Goal: Information Seeking & Learning: Understand process/instructions

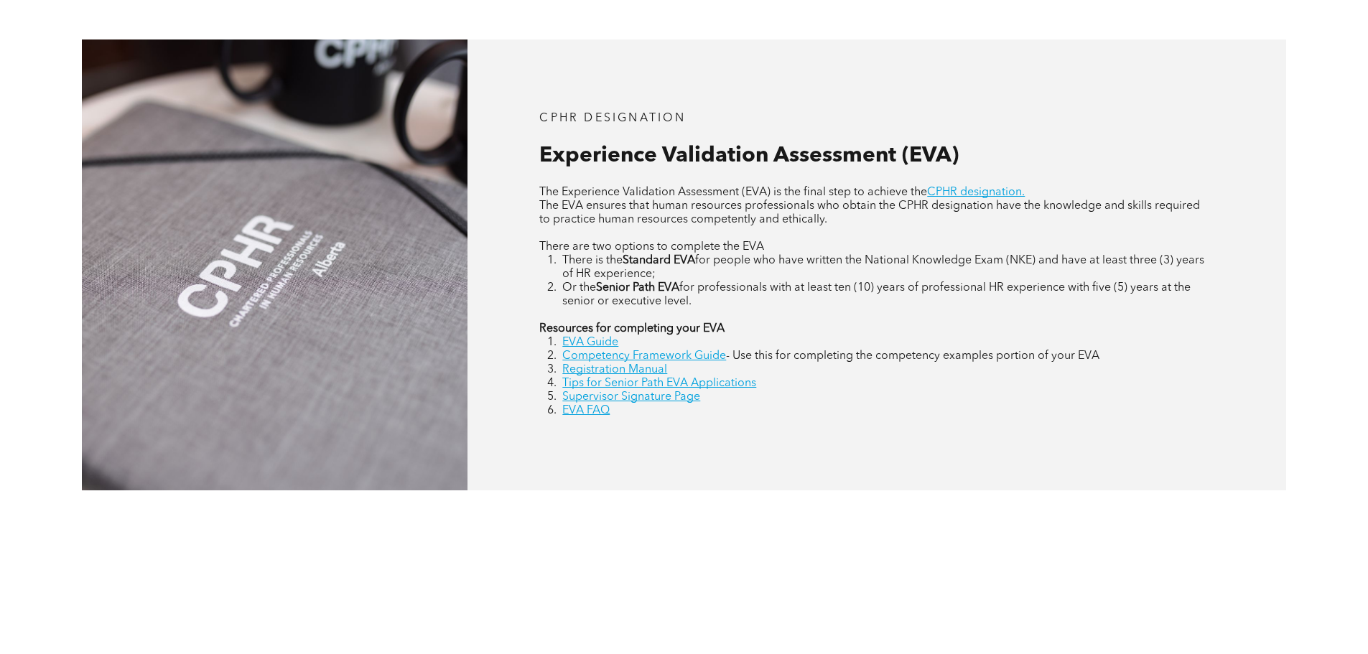
scroll to position [670, 0]
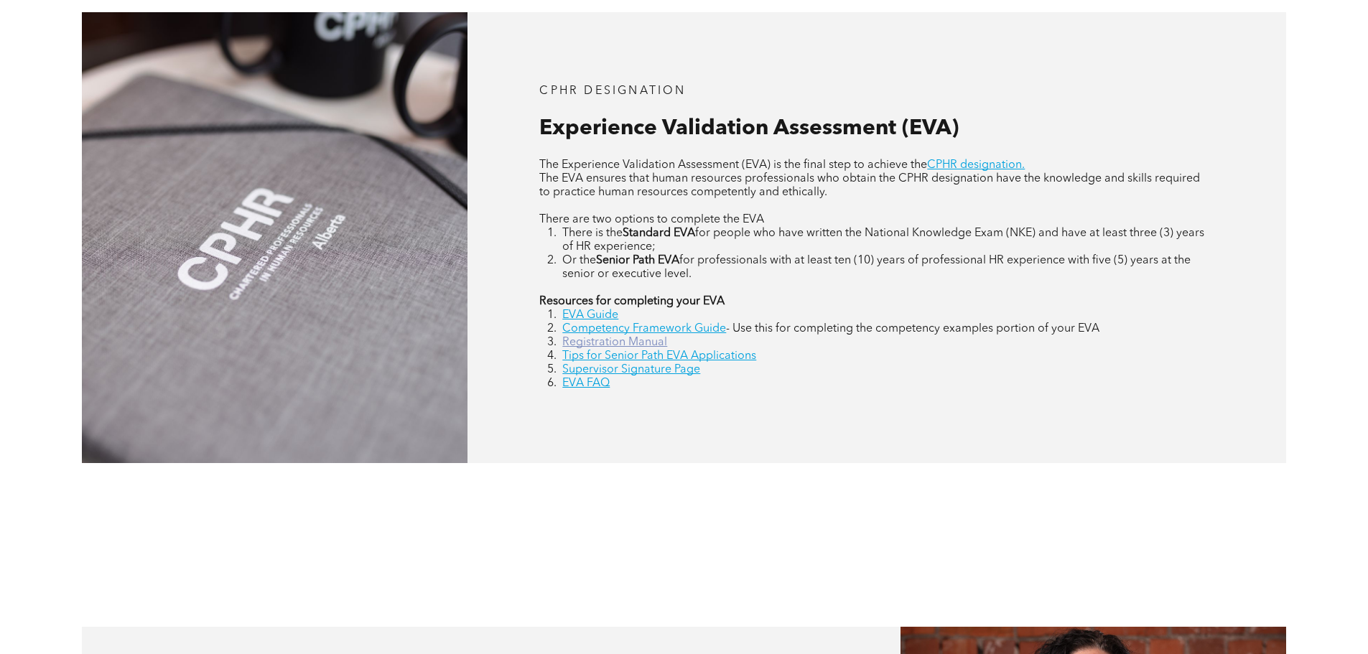
click at [624, 345] on link "Registration Manual" at bounding box center [614, 342] width 105 height 11
click at [662, 381] on li "EVA FAQ" at bounding box center [887, 384] width 651 height 14
click at [659, 369] on link "Supervisor Signature Page" at bounding box center [631, 369] width 138 height 11
click at [618, 373] on link "Supervisor Signature Page" at bounding box center [631, 369] width 138 height 11
click at [575, 317] on link "EVA Guide" at bounding box center [590, 315] width 56 height 11
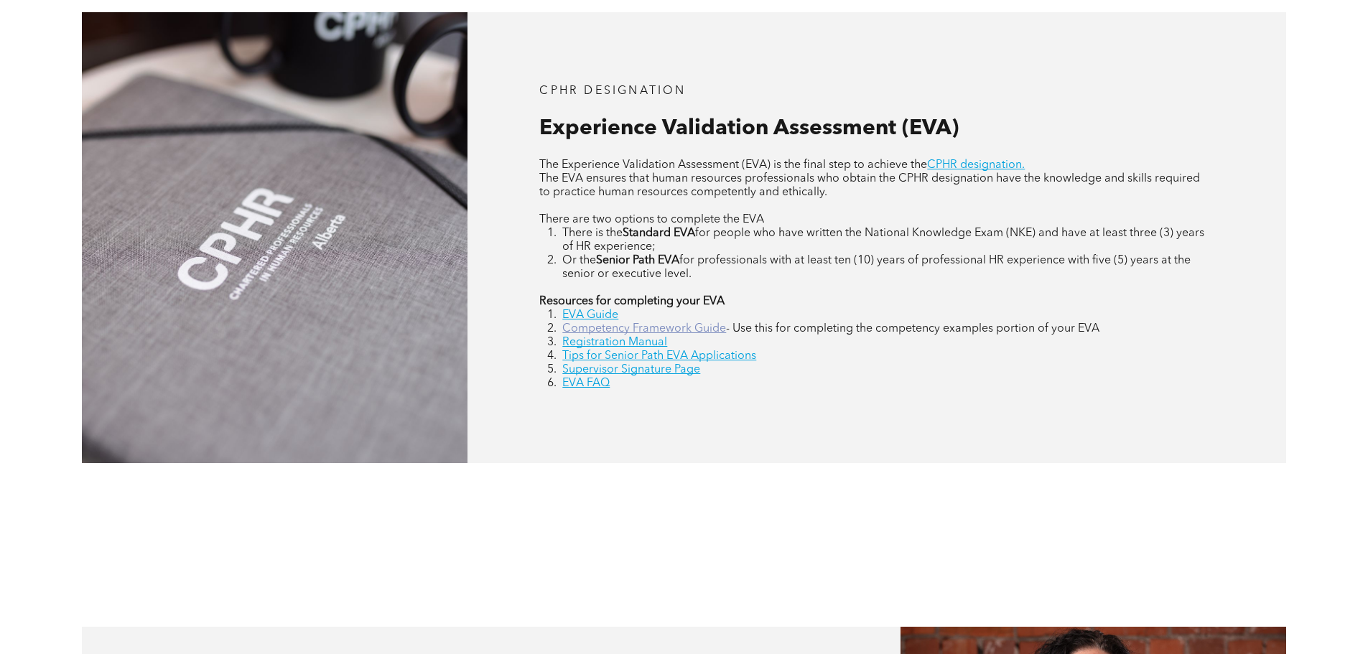
click at [637, 331] on link "Competency Framework Guide" at bounding box center [644, 328] width 164 height 11
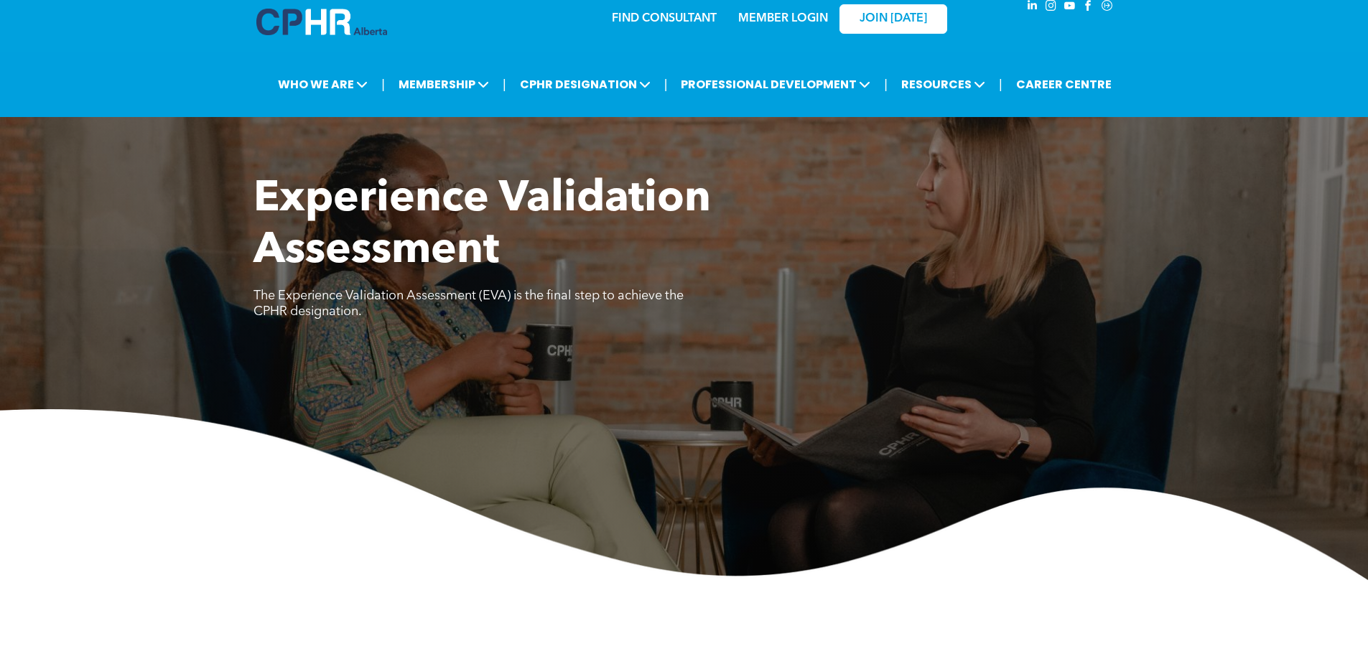
scroll to position [0, 0]
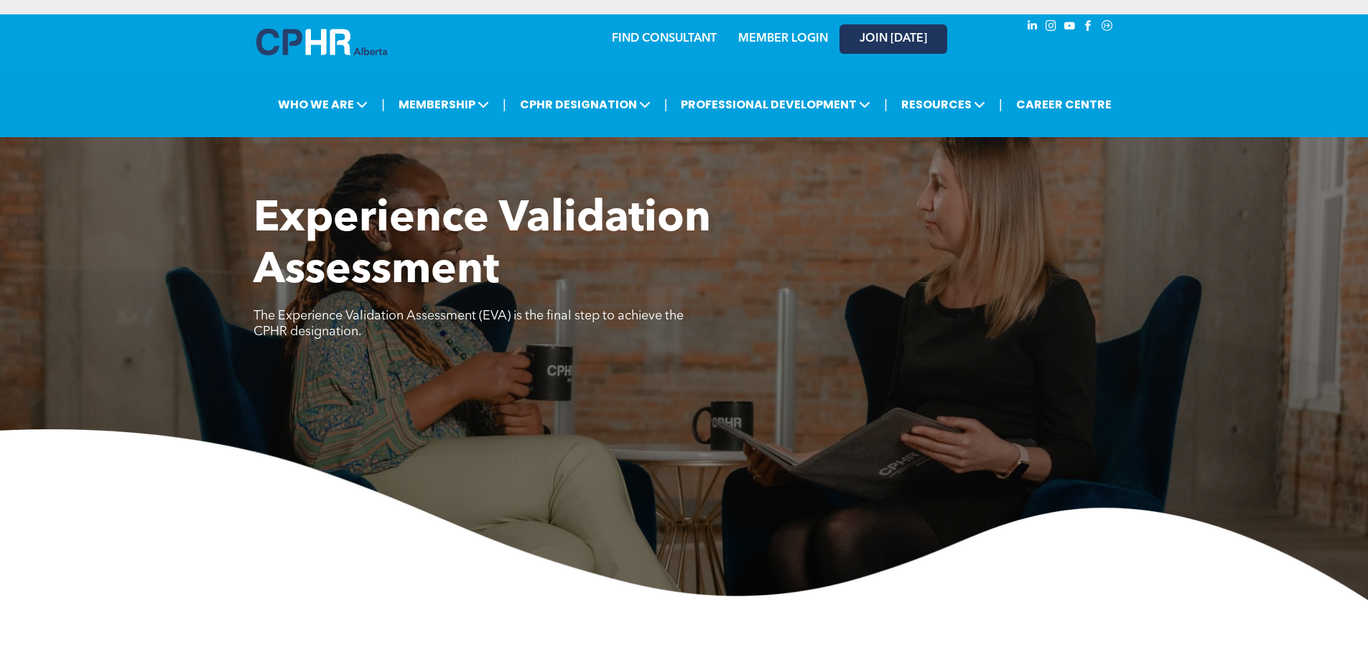
click at [921, 37] on span "JOIN [DATE]" at bounding box center [894, 39] width 68 height 14
click at [752, 35] on link "MEMBER LOGIN" at bounding box center [783, 38] width 90 height 11
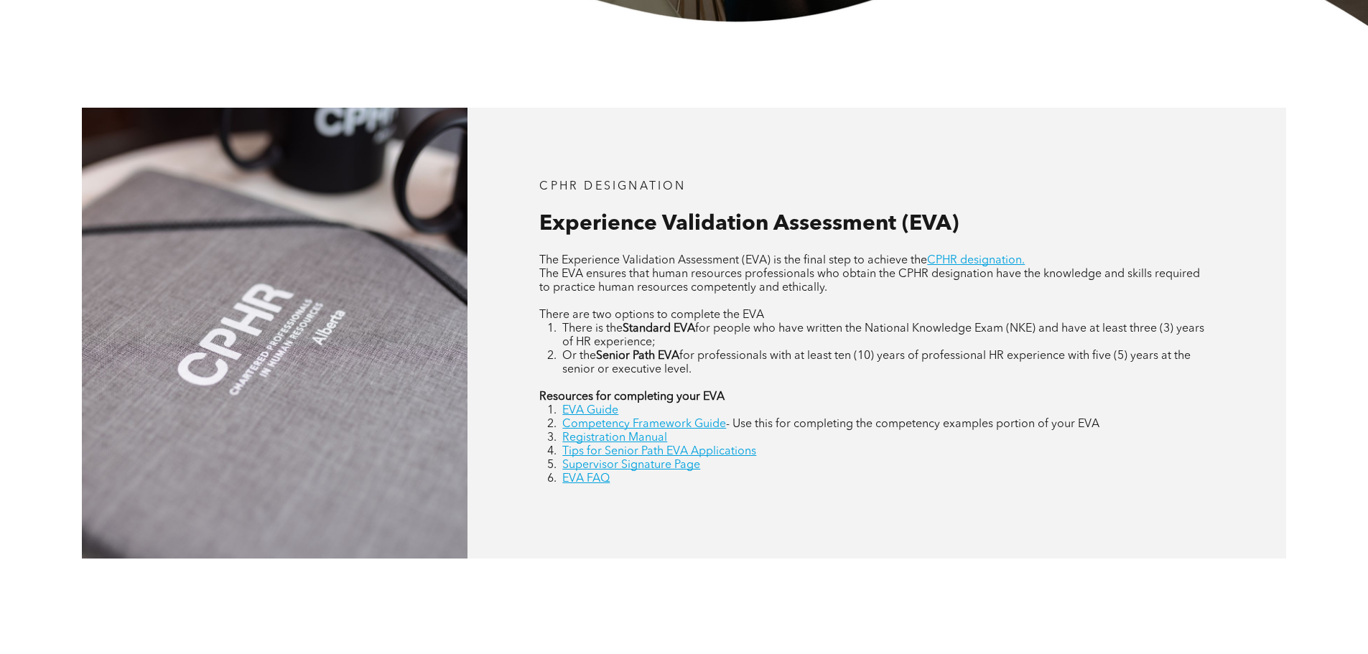
scroll to position [670, 0]
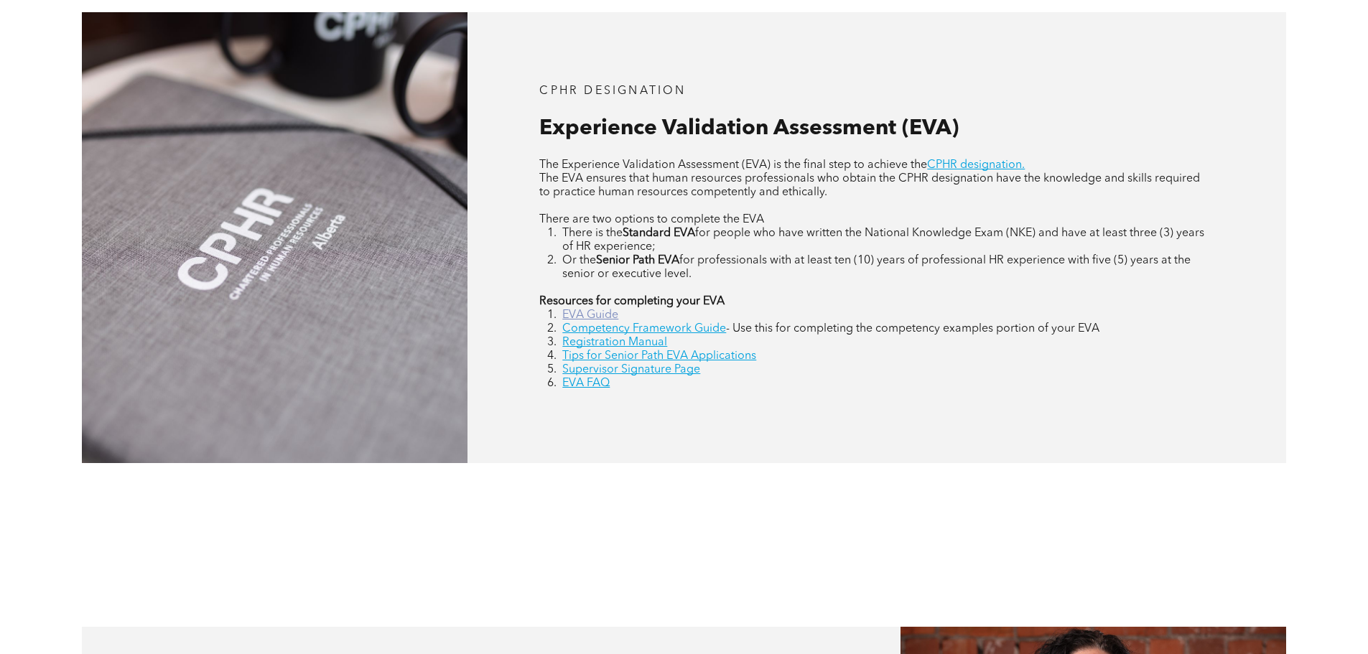
click at [590, 314] on link "EVA Guide" at bounding box center [590, 315] width 56 height 11
click at [707, 333] on link "Competency Framework Guide" at bounding box center [644, 328] width 164 height 11
